Goal: Task Accomplishment & Management: Complete application form

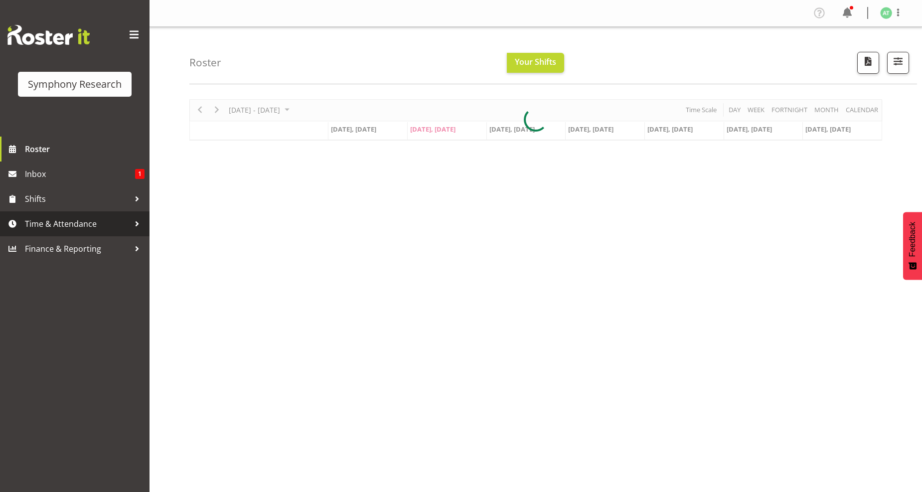
click at [61, 222] on span "Time & Attendance" at bounding box center [77, 223] width 105 height 15
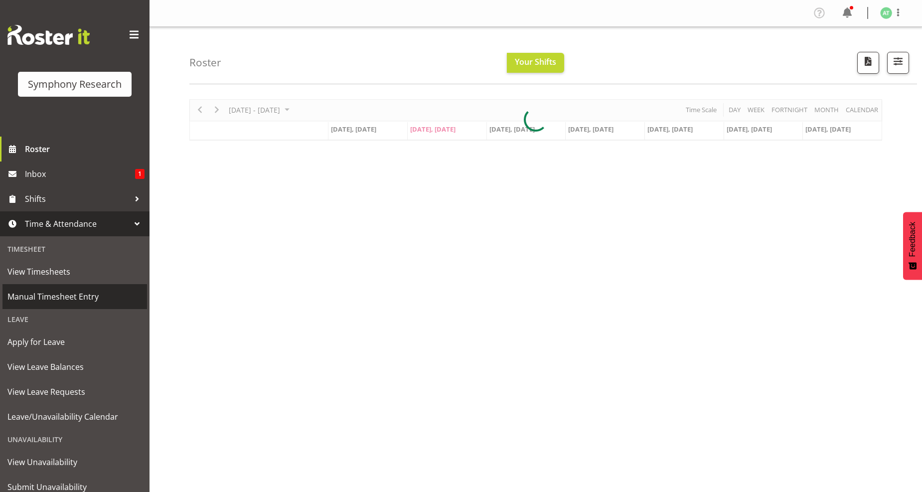
click at [76, 294] on span "Manual Timesheet Entry" at bounding box center [74, 296] width 135 height 15
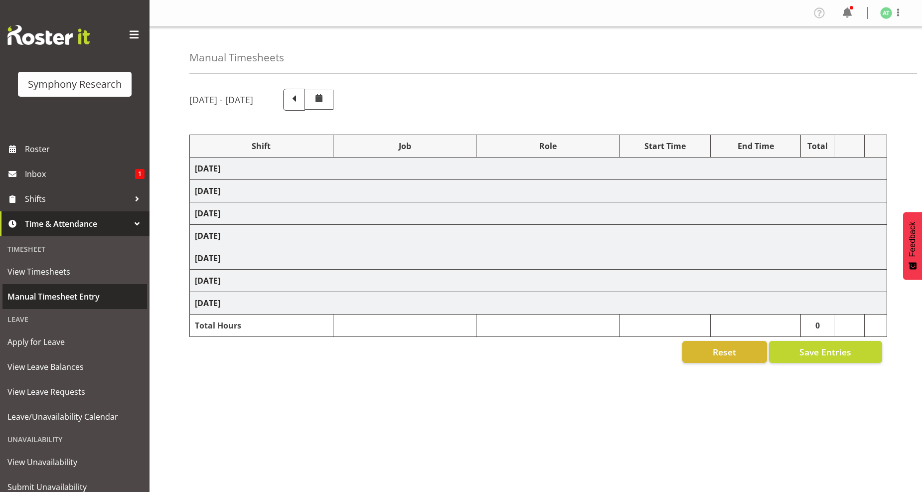
click at [71, 299] on span "Manual Timesheet Entry" at bounding box center [74, 296] width 135 height 15
select select "26078"
select select "10242"
select select "26078"
select select "10242"
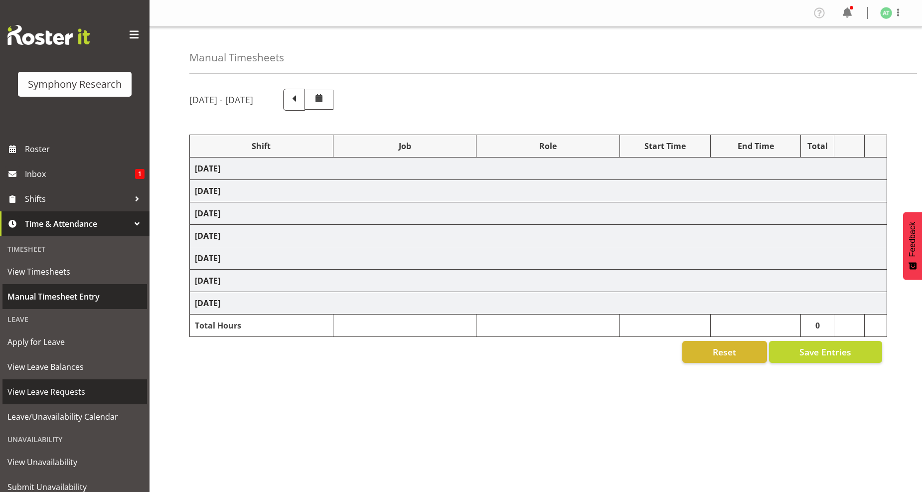
select select "47"
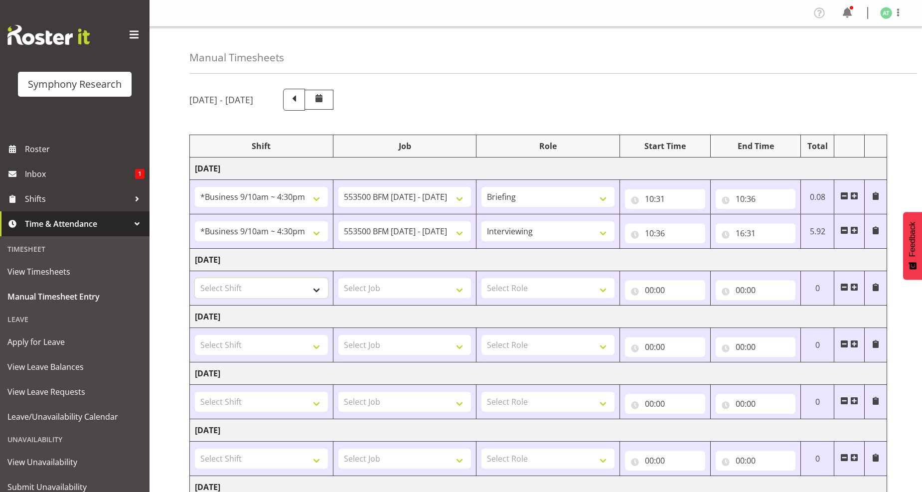
drag, startPoint x: 314, startPoint y: 292, endPoint x: 306, endPoint y: 289, distance: 8.8
click at [314, 292] on select "Select Shift !!Project Briefing (Job to be assigned) !!Weekend Residential (Ros…" at bounding box center [261, 288] width 133 height 20
select select "26078"
click at [195, 279] on select "Select Shift !!Project Briefing (Job to be assigned) !!Weekend Residential (Ros…" at bounding box center [261, 288] width 133 height 20
click at [460, 288] on select "Select Job 550060 IF Admin 553492 World Poll Aus Wave 2 Main 2025 553493 World …" at bounding box center [404, 288] width 133 height 20
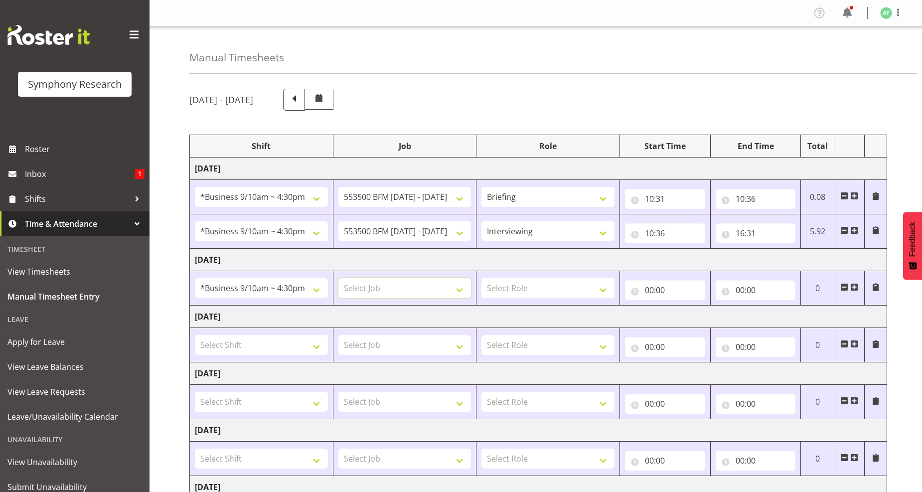
select select "10242"
click at [338, 279] on select "Select Job 550060 IF Admin 553492 World Poll Aus Wave 2 Main 2025 553493 World …" at bounding box center [404, 288] width 133 height 20
click at [605, 291] on select "Select Role Briefing Interviewing" at bounding box center [547, 288] width 133 height 20
select select "297"
click at [481, 279] on select "Select Role Briefing Interviewing" at bounding box center [547, 288] width 133 height 20
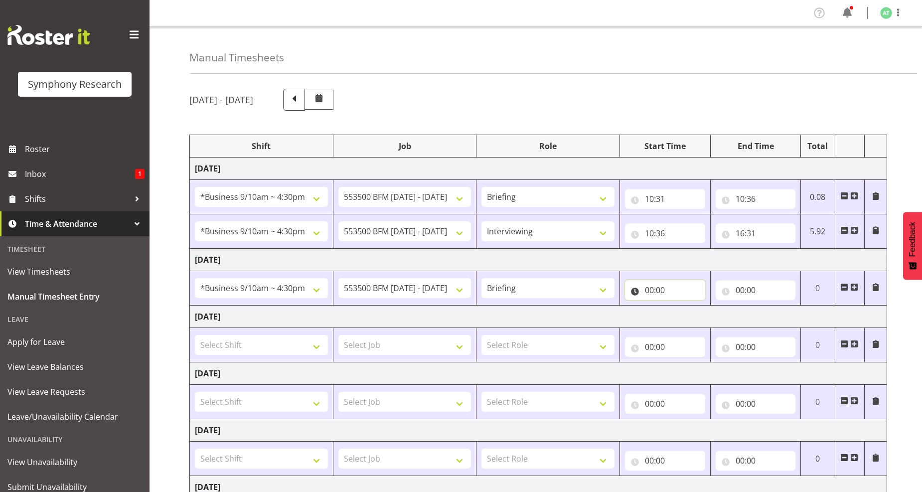
click at [648, 289] on input "00:00" at bounding box center [665, 290] width 80 height 20
drag, startPoint x: 693, startPoint y: 316, endPoint x: 676, endPoint y: 261, distance: 58.0
click at [693, 316] on select "00 01 02 03 04 05 06 07 08 09 10 11 12 13 14 15 16 17 18 19 20 21 22 23" at bounding box center [693, 316] width 22 height 20
select select "10"
click at [682, 307] on select "00 01 02 03 04 05 06 07 08 09 10 11 12 13 14 15 16 17 18 19 20 21 22 23" at bounding box center [693, 316] width 22 height 20
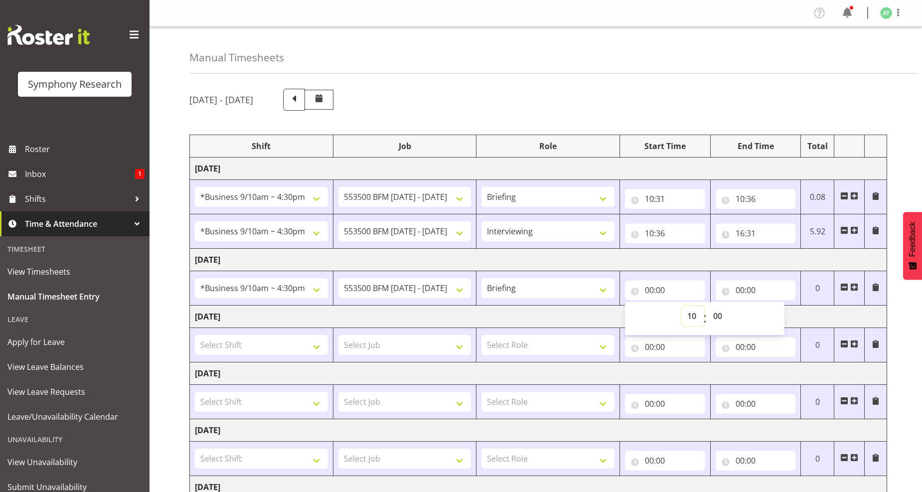
type input "10:00"
drag, startPoint x: 719, startPoint y: 317, endPoint x: 698, endPoint y: 260, distance: 61.5
click at [720, 317] on select "00 01 02 03 04 05 06 07 08 09 10 11 12 13 14 15 16 17 18 19 20 21 22 23 24 25 2…" at bounding box center [719, 316] width 22 height 20
select select "39"
click at [708, 307] on select "00 01 02 03 04 05 06 07 08 09 10 11 12 13 14 15 16 17 18 19 20 21 22 23 24 25 2…" at bounding box center [719, 316] width 22 height 20
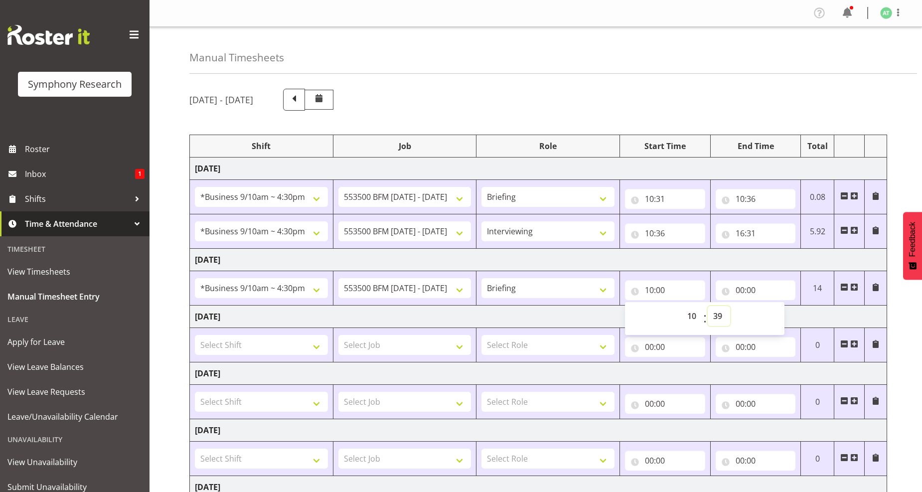
type input "10:39"
click at [740, 293] on input "00:00" at bounding box center [756, 290] width 80 height 20
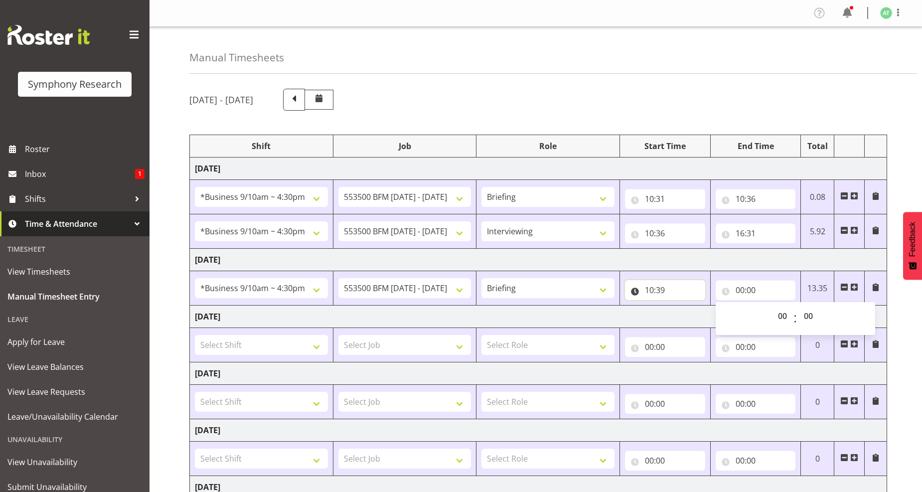
click at [659, 291] on input "10:39" at bounding box center [665, 290] width 80 height 20
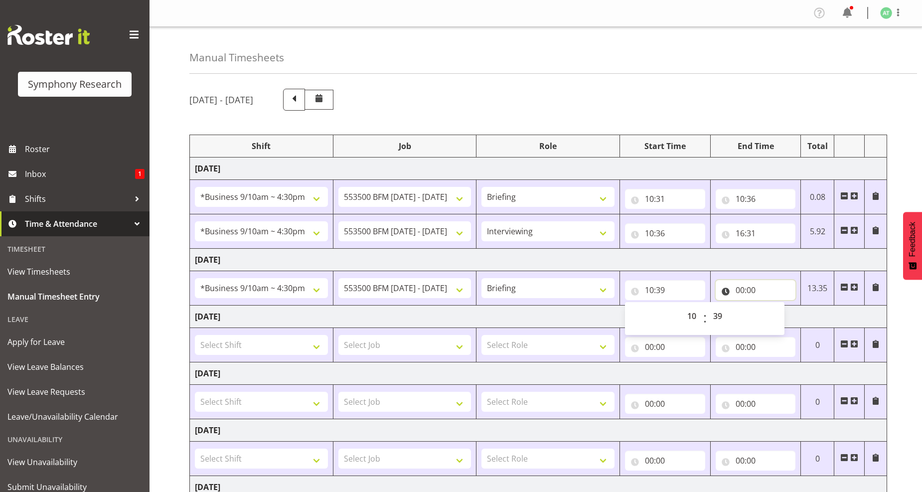
click at [745, 290] on input "00:00" at bounding box center [756, 290] width 80 height 20
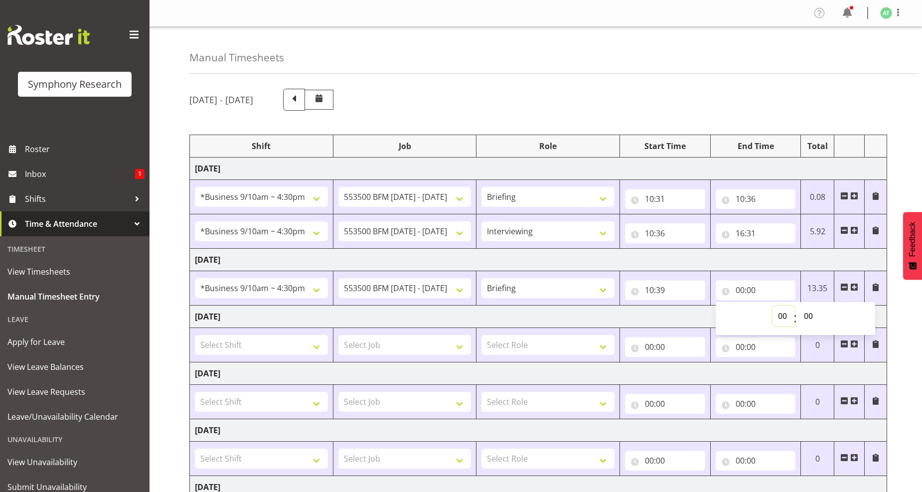
drag, startPoint x: 781, startPoint y: 315, endPoint x: 766, endPoint y: 298, distance: 22.2
click at [781, 312] on select "00 01 02 03 04 05 06 07 08 09 10 11 12 13 14 15 16 17 18 19 20 21 22 23" at bounding box center [784, 316] width 22 height 20
select select "16"
click at [773, 307] on select "00 01 02 03 04 05 06 07 08 09 10 11 12 13 14 15 16 17 18 19 20 21 22 23" at bounding box center [784, 316] width 22 height 20
type input "16:00"
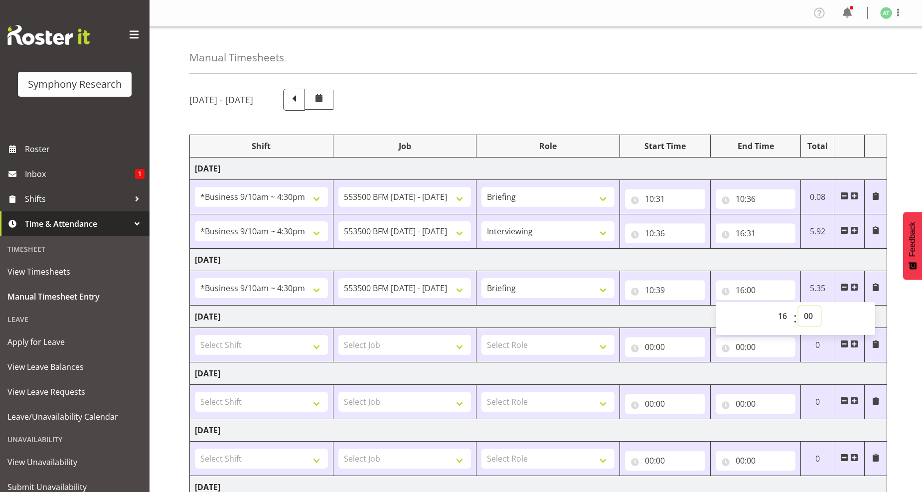
click at [805, 317] on select "00 01 02 03 04 05 06 07 08 09 10 11 12 13 14 15 16 17 18 19 20 21 22 23 24 25 2…" at bounding box center [809, 316] width 22 height 20
select select "47"
click at [798, 307] on select "00 01 02 03 04 05 06 07 08 09 10 11 12 13 14 15 16 17 18 19 20 21 22 23 24 25 2…" at bounding box center [809, 316] width 22 height 20
type input "16:47"
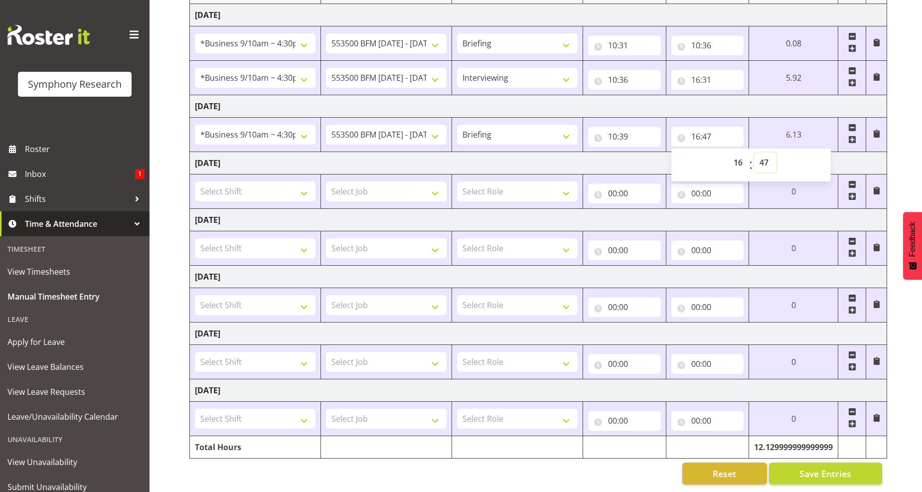
scroll to position [162, 0]
click at [832, 467] on span "Save Entries" at bounding box center [825, 473] width 52 height 13
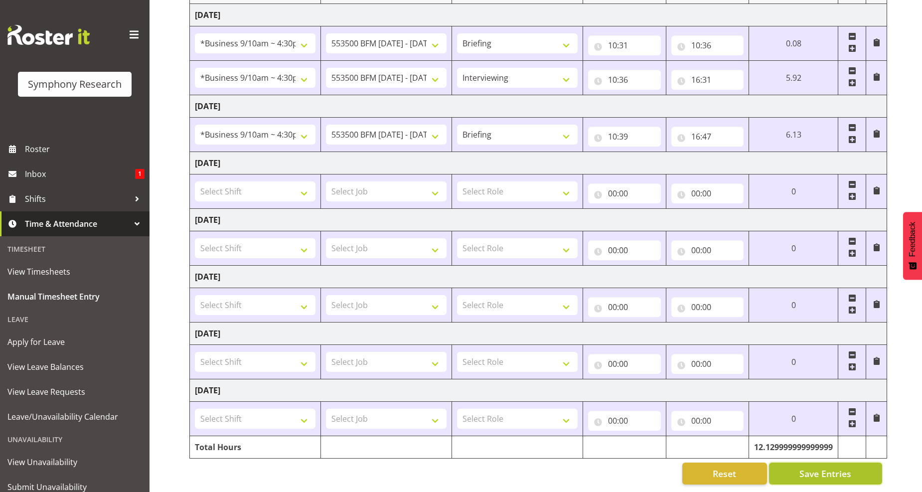
click at [813, 469] on span "Save Entries" at bounding box center [825, 473] width 52 height 13
click at [812, 467] on span "Save Entries" at bounding box center [825, 473] width 52 height 13
click at [828, 467] on span "Save Entries" at bounding box center [825, 473] width 52 height 13
click at [834, 467] on span "Save Entries" at bounding box center [825, 473] width 52 height 13
click at [821, 467] on span "Save Entries" at bounding box center [825, 473] width 52 height 13
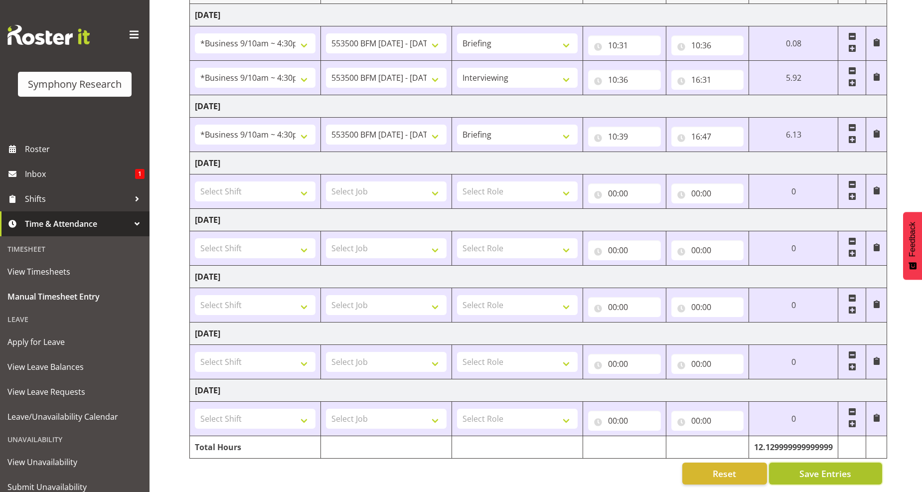
click at [825, 471] on span "Save Entries" at bounding box center [825, 473] width 52 height 13
